Goal: Information Seeking & Learning: Learn about a topic

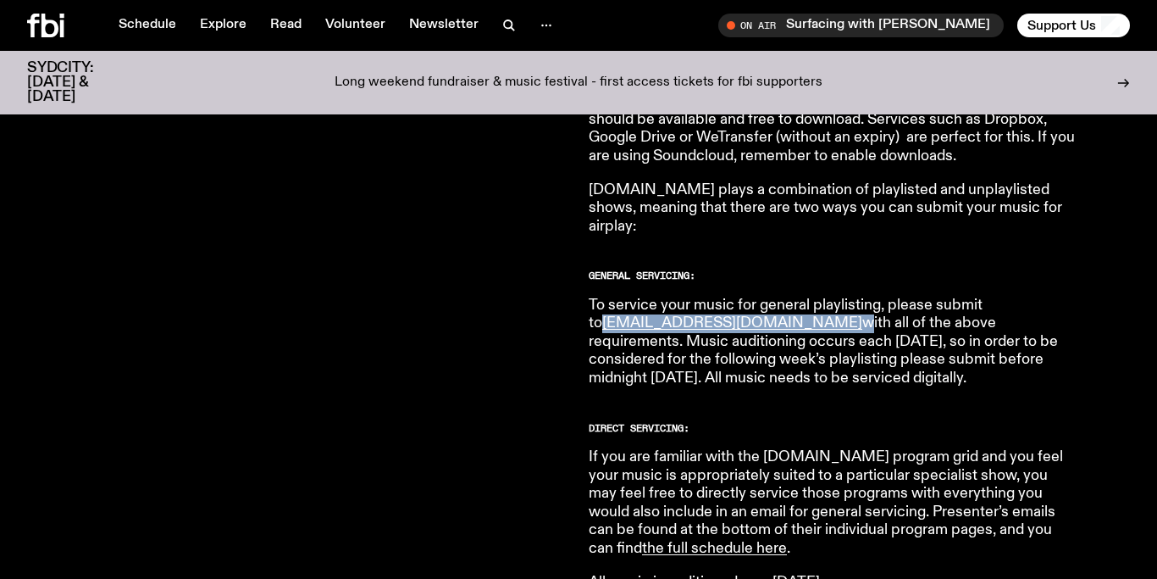
scroll to position [879, 0]
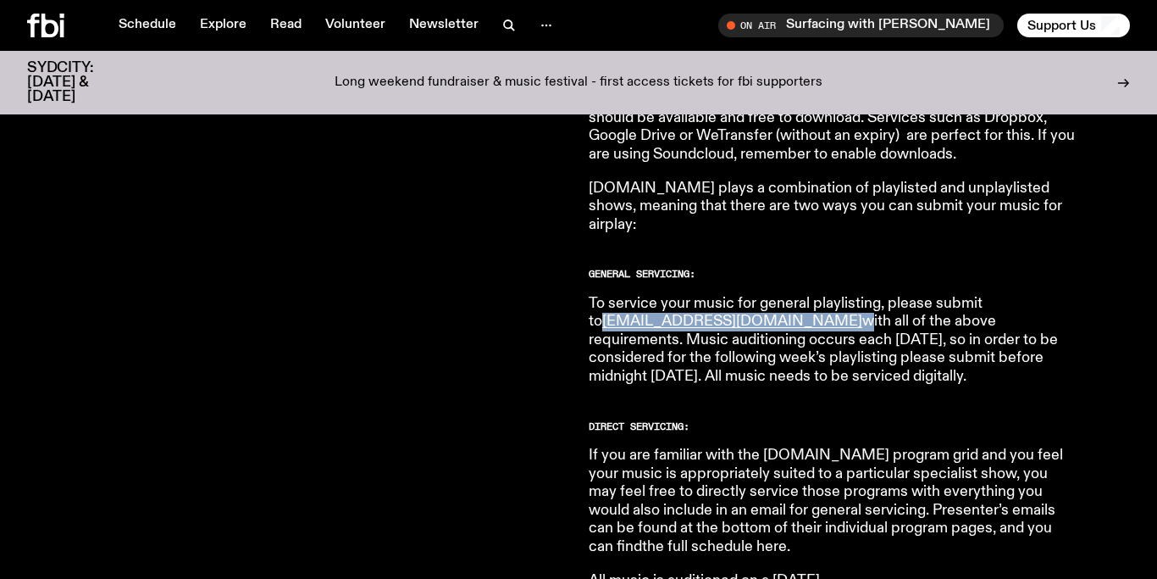
click at [646, 539] on link "the full schedule here" at bounding box center [714, 546] width 145 height 15
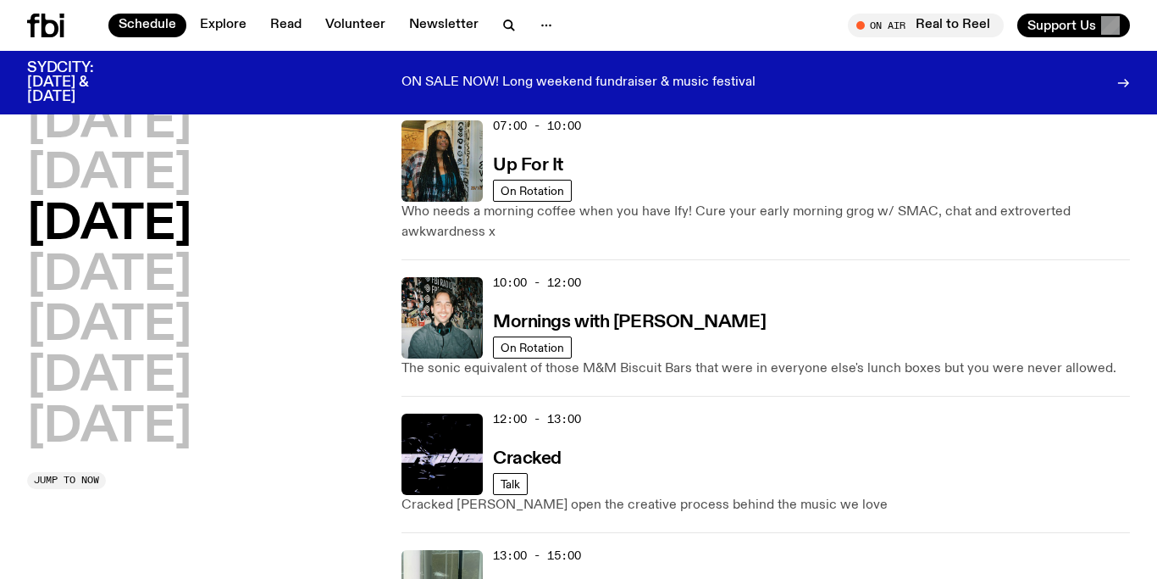
scroll to position [160, 0]
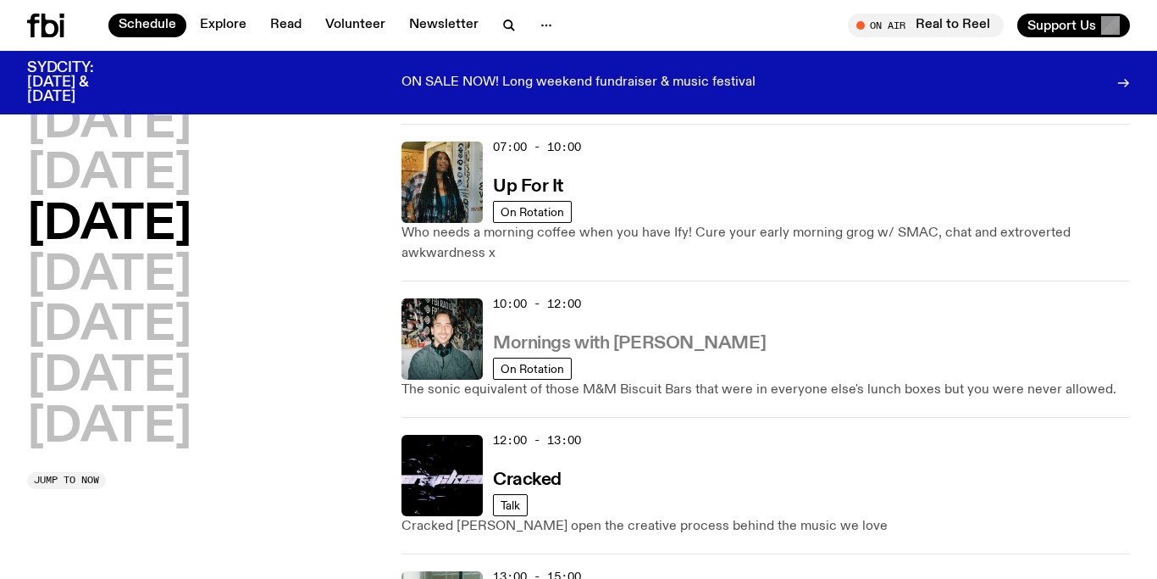
click at [594, 345] on h3 "Mornings with [PERSON_NAME]" at bounding box center [629, 344] width 273 height 18
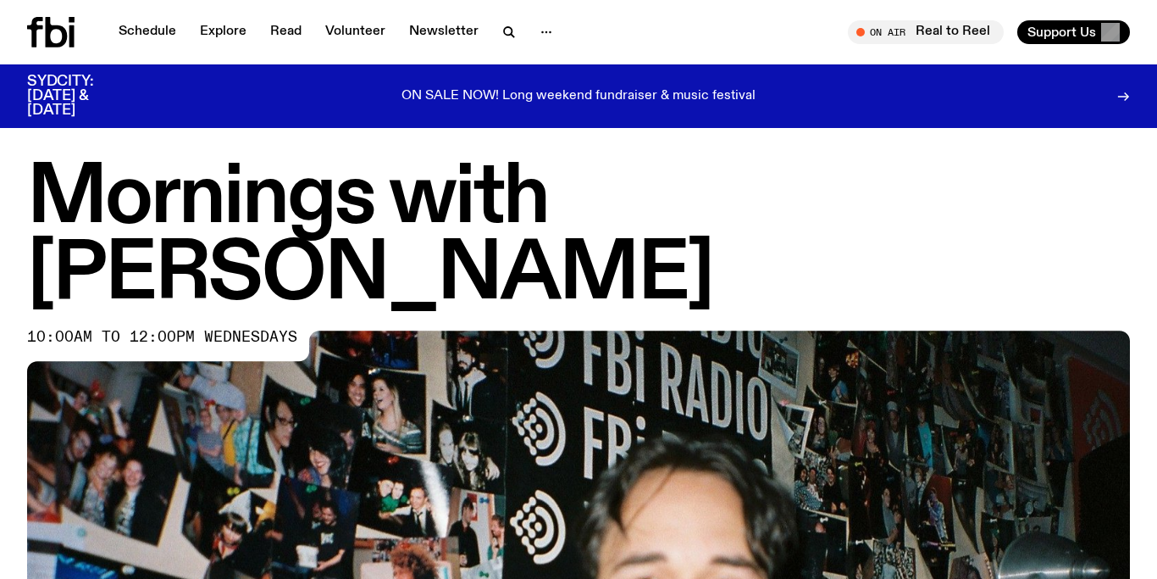
click at [794, 199] on h1 "Mornings with [PERSON_NAME]" at bounding box center [578, 237] width 1103 height 152
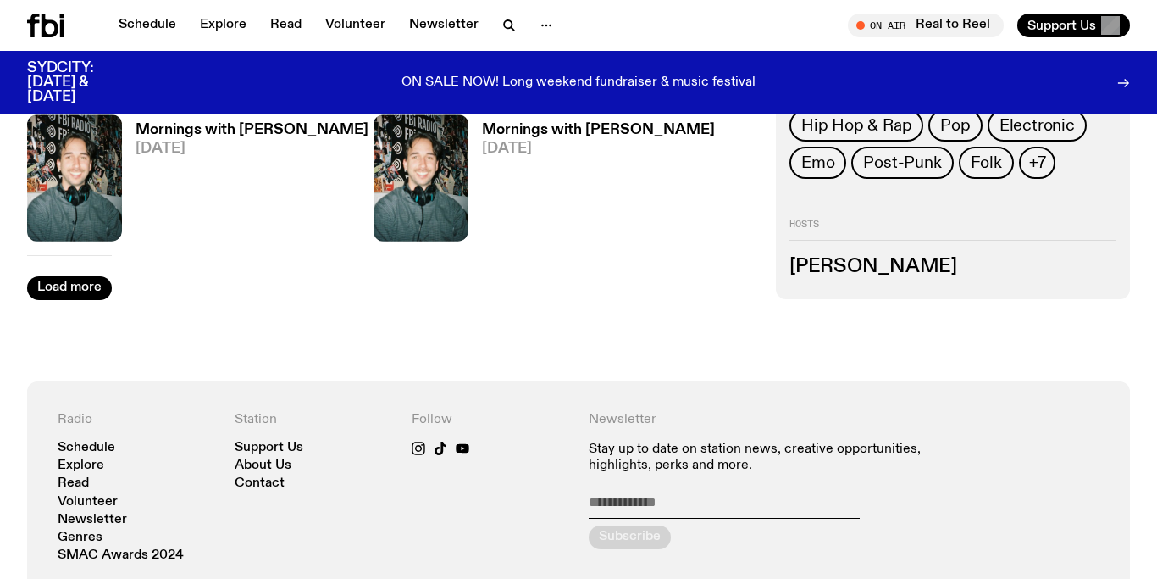
scroll to position [3002, 0]
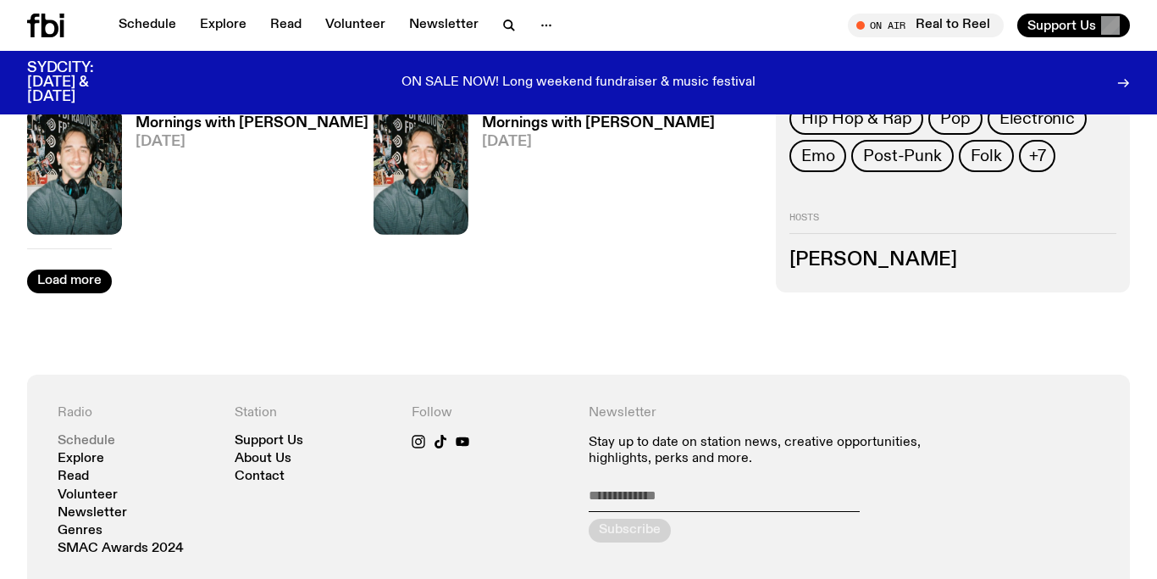
click at [102, 435] on link "Schedule" at bounding box center [87, 441] width 58 height 13
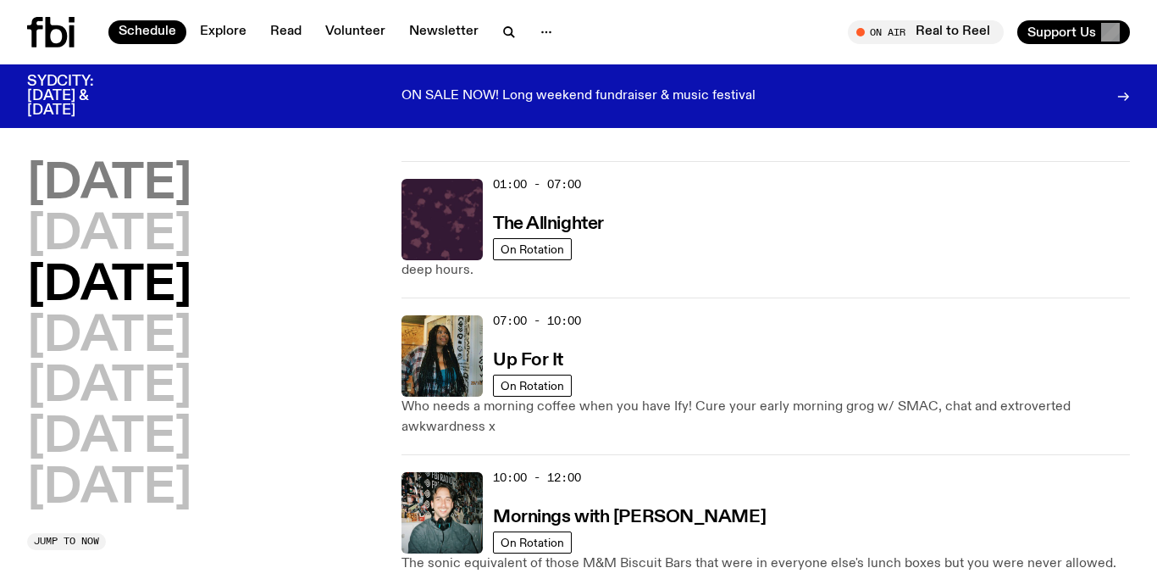
click at [183, 187] on h2 "[DATE]" at bounding box center [109, 184] width 164 height 47
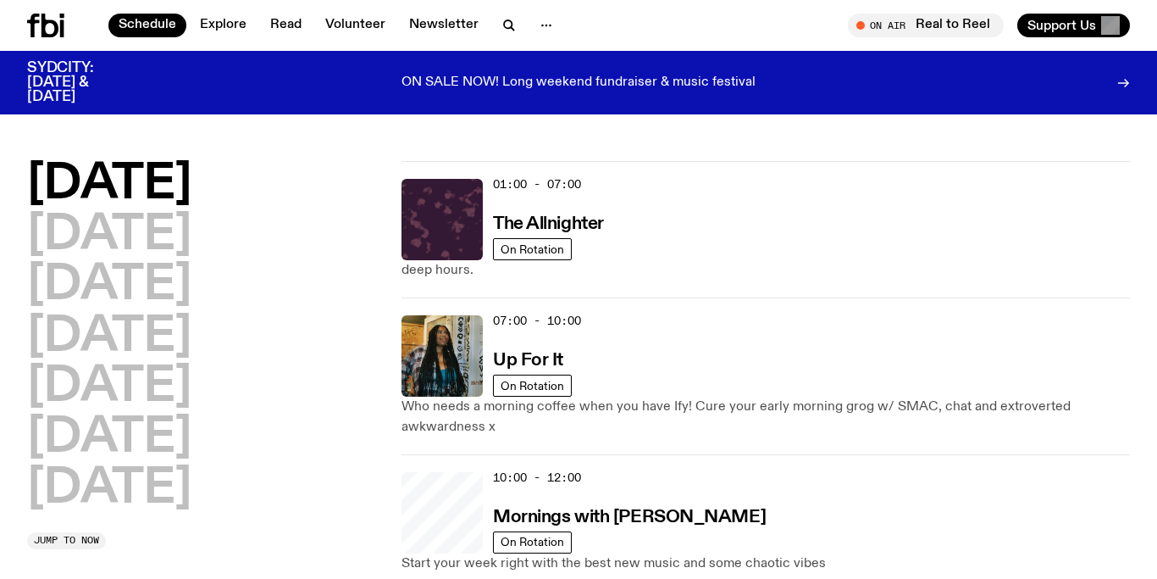
scroll to position [47, 0]
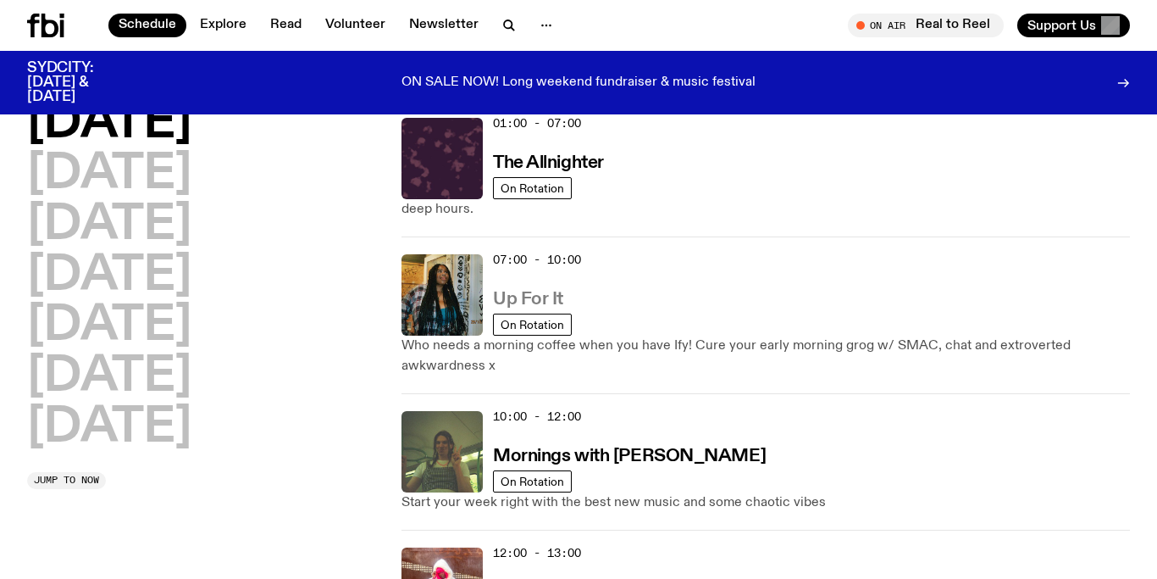
click at [538, 292] on h3 "Up For It" at bounding box center [528, 300] width 70 height 18
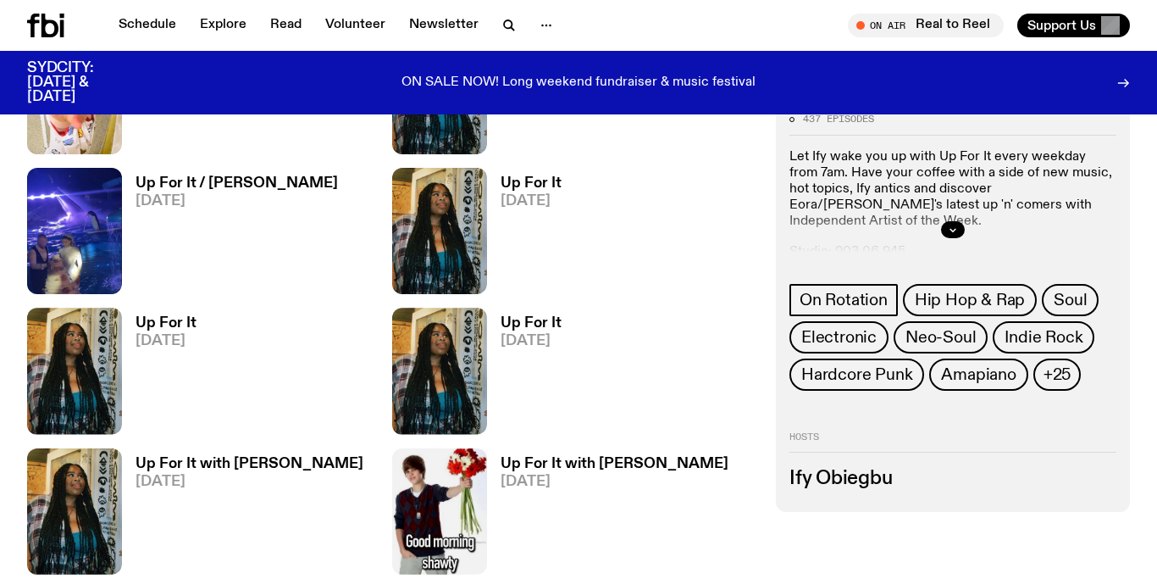
scroll to position [1353, 0]
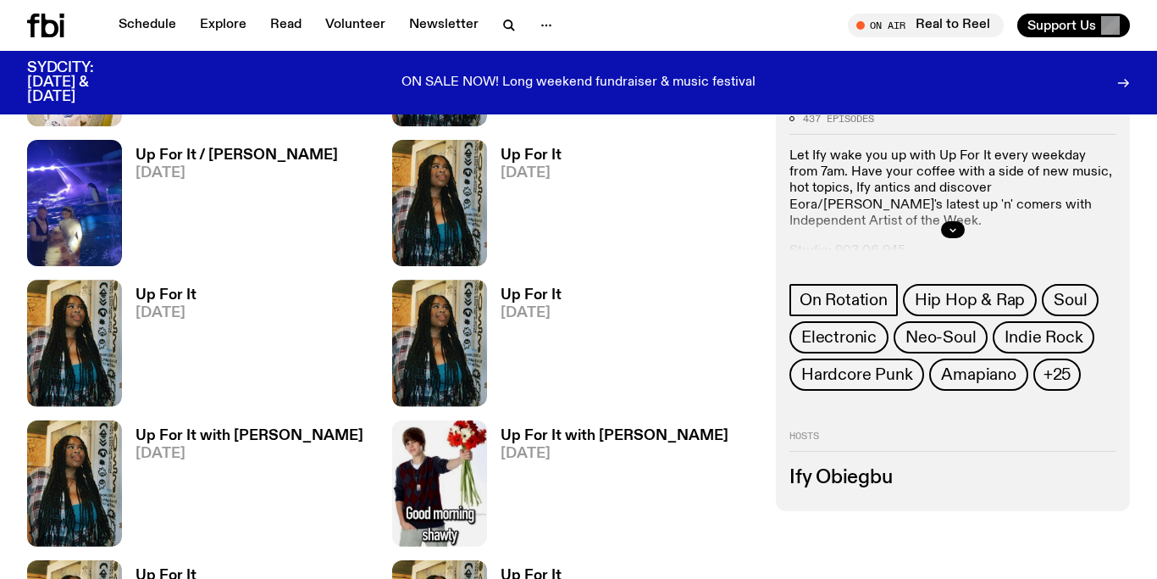
click at [832, 479] on h3 "Ify Obiegbu" at bounding box center [953, 478] width 327 height 19
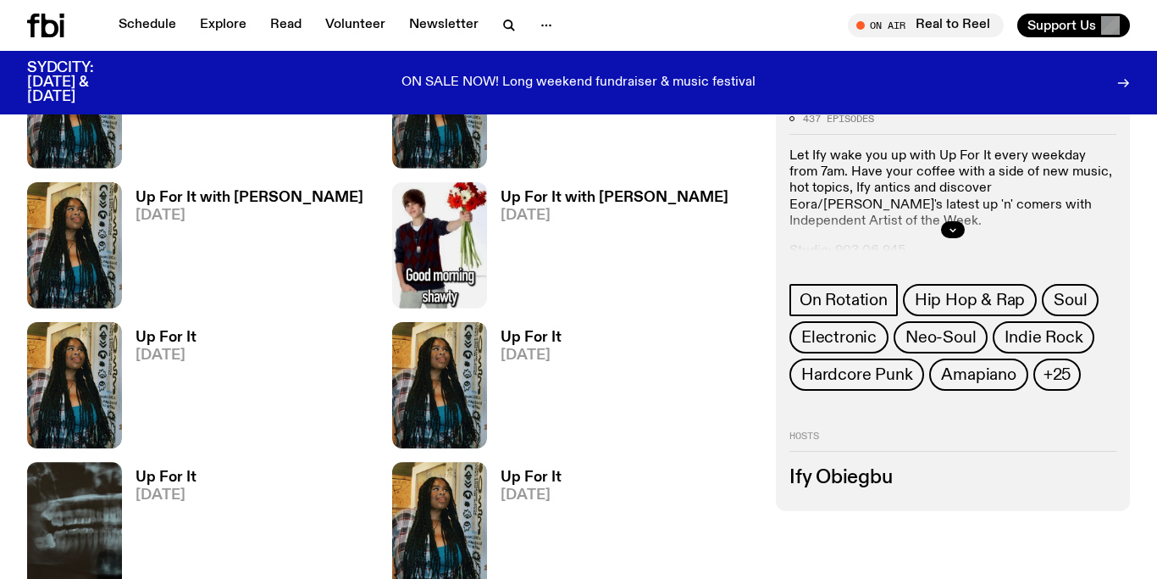
scroll to position [1838, 0]
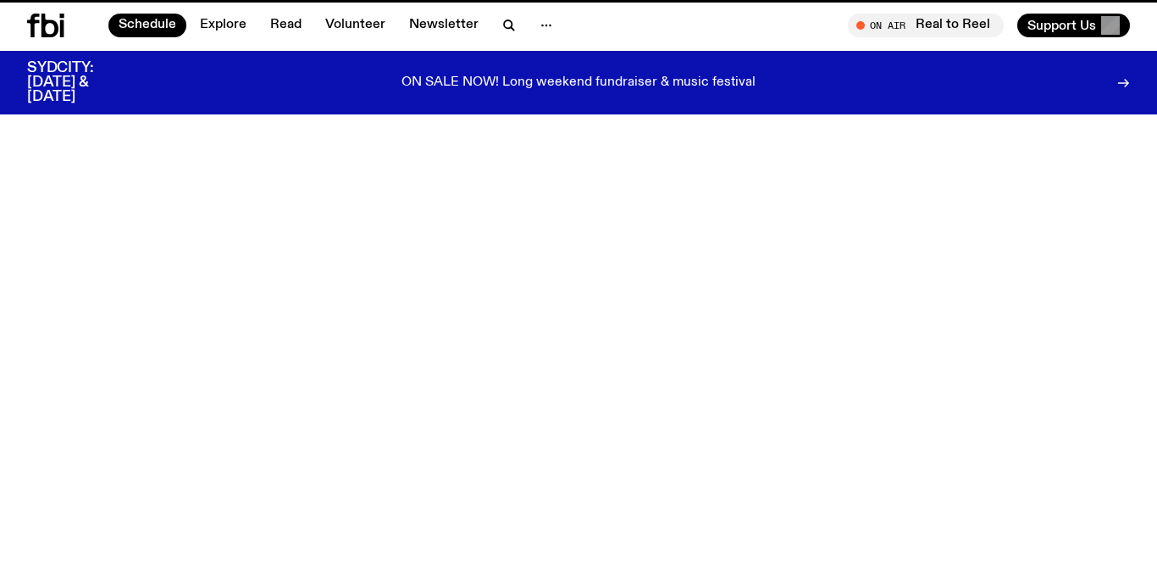
scroll to position [47, 0]
